Goal: Navigation & Orientation: Find specific page/section

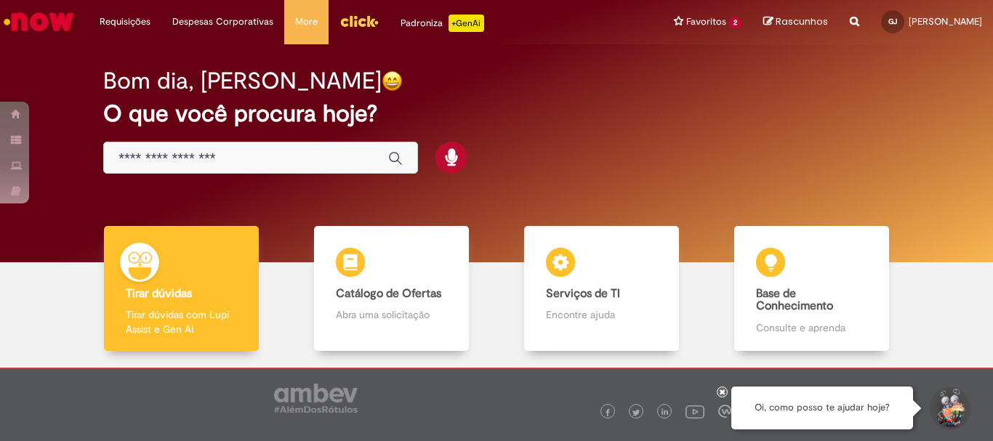
click at [246, 153] on input "Basta digitar aqui" at bounding box center [246, 159] width 255 height 17
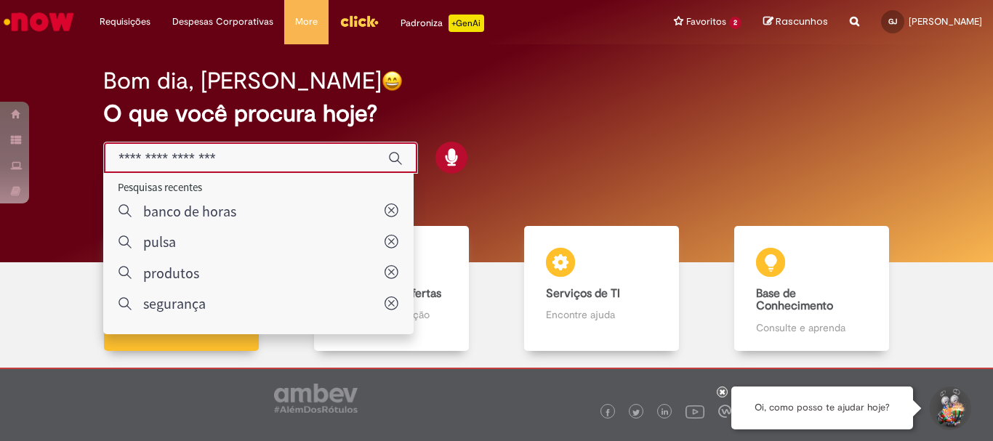
click at [361, 14] on img "Menu Cabeçalho" at bounding box center [359, 21] width 39 height 22
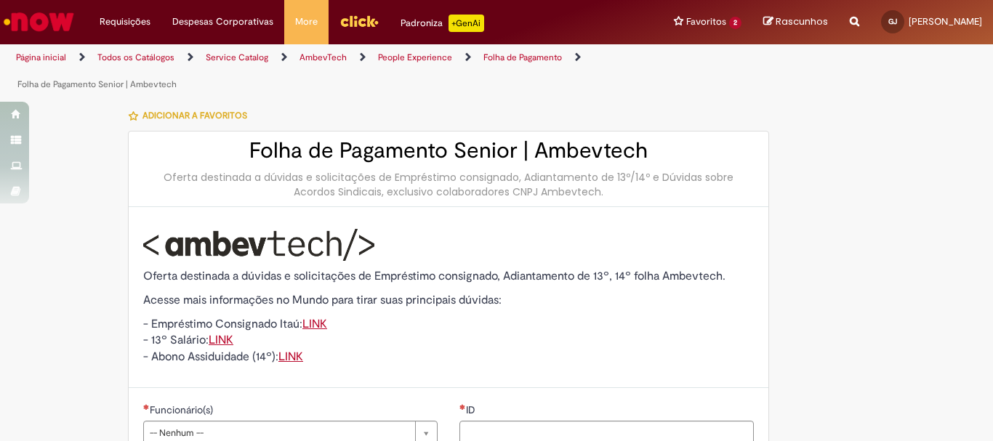
click at [52, 20] on img "Ir para a Homepage" at bounding box center [38, 21] width 75 height 29
